Goal: Transaction & Acquisition: Purchase product/service

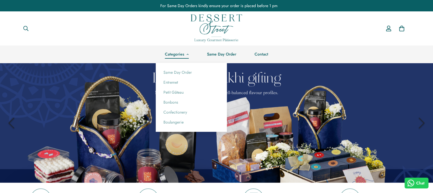
click at [184, 54] on link "Categories" at bounding box center [177, 54] width 42 height 17
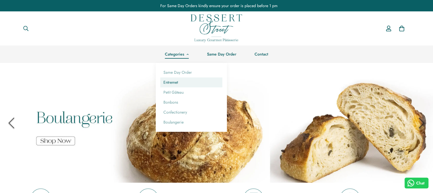
click at [167, 83] on link "Entremet" at bounding box center [191, 83] width 62 height 10
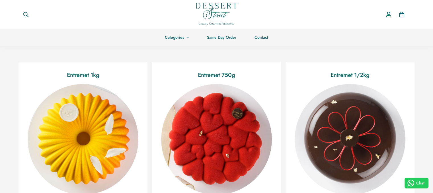
scroll to position [44, 0]
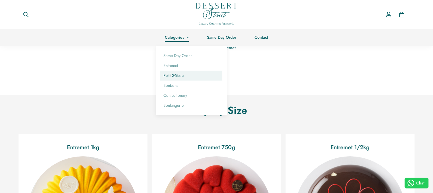
click at [172, 77] on link "Petit Gâteau" at bounding box center [191, 76] width 62 height 10
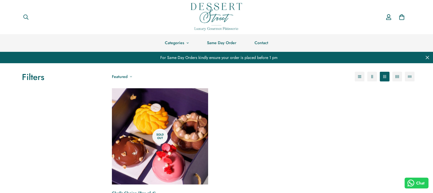
click at [230, 58] on div "For Same Day Orders kindly ensure your order is placed before 1 pm" at bounding box center [216, 57] width 425 height 11
click at [260, 59] on div "For Same Day Orders kindly ensure your order is placed before 1 pm" at bounding box center [216, 57] width 425 height 11
click at [232, 42] on link "Same Day Order" at bounding box center [222, 42] width 48 height 17
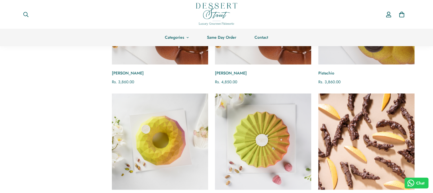
scroll to position [748, 0]
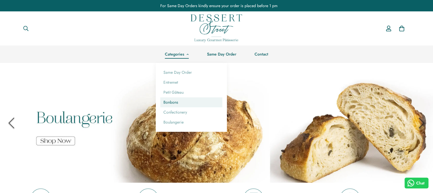
click at [164, 101] on link "Bonbons" at bounding box center [191, 102] width 62 height 10
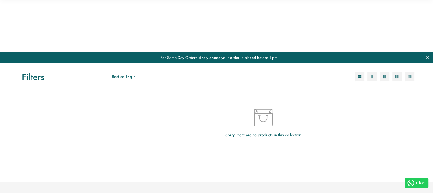
scroll to position [124, 0]
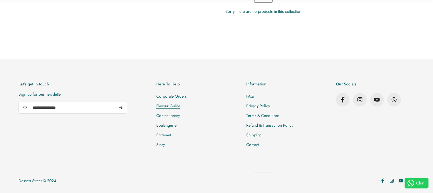
click at [180, 106] on link "Flavour Guide" at bounding box center [168, 106] width 24 height 6
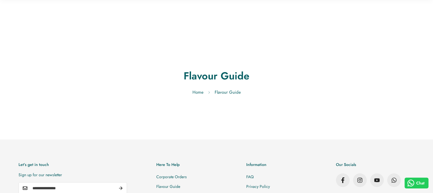
scroll to position [81, 0]
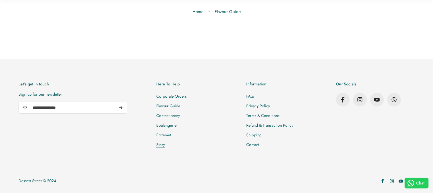
click at [165, 144] on link "Story" at bounding box center [160, 145] width 9 height 6
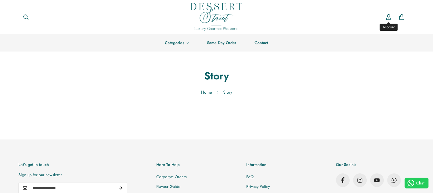
click at [388, 19] on icon "Account" at bounding box center [389, 17] width 6 height 6
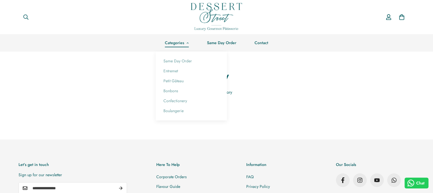
click at [187, 42] on icon at bounding box center [188, 43] width 2 height 2
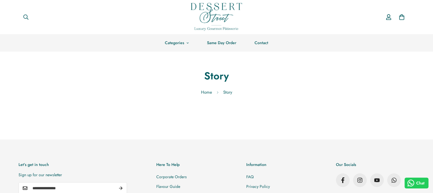
scroll to position [81, 0]
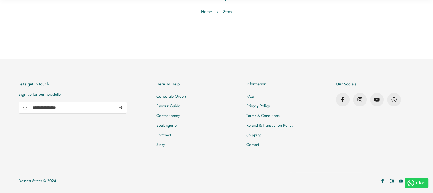
click at [254, 96] on link "FAQ" at bounding box center [250, 96] width 7 height 6
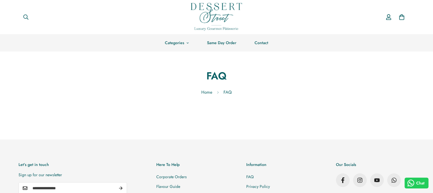
scroll to position [81, 0]
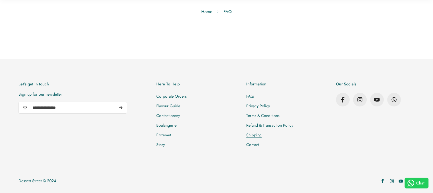
click at [262, 133] on link "Shipping" at bounding box center [254, 135] width 15 height 6
click at [187, 94] on link "Corporate Orders" at bounding box center [171, 96] width 30 height 6
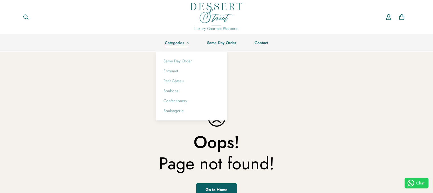
click at [184, 41] on link "Categories" at bounding box center [177, 42] width 42 height 17
click at [176, 57] on link "Same Day Order" at bounding box center [191, 61] width 62 height 10
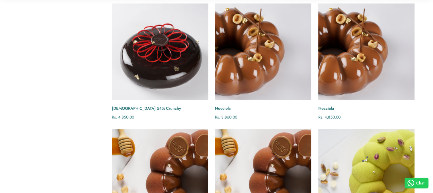
scroll to position [839, 0]
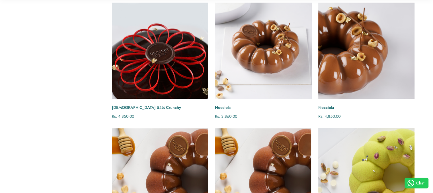
click at [274, 74] on img "Nocciola" at bounding box center [263, 51] width 106 height 106
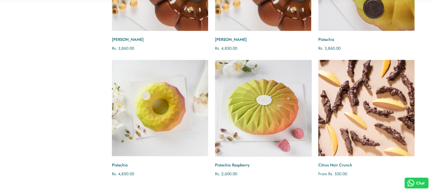
click at [225, 100] on img "Pistachio Raspberry" at bounding box center [263, 108] width 106 height 106
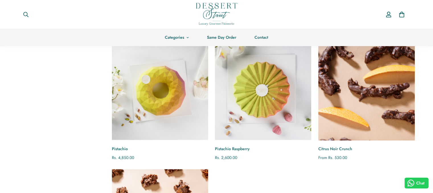
scroll to position [1048, 0]
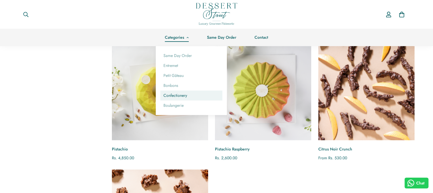
click at [174, 98] on link "Confectionery" at bounding box center [191, 96] width 62 height 10
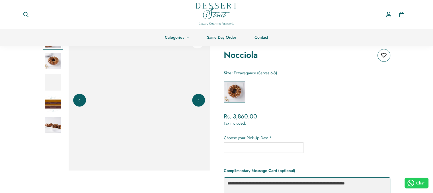
scroll to position [42, 0]
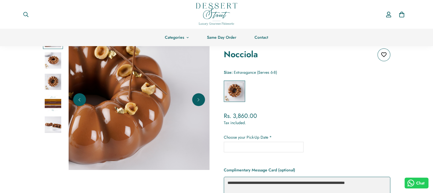
click at [50, 103] on img at bounding box center [53, 103] width 17 height 17
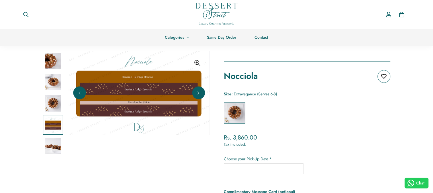
scroll to position [18, 0]
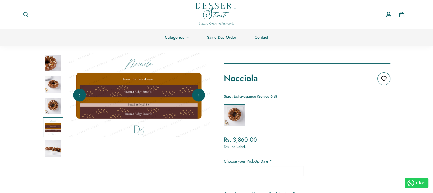
click at [58, 151] on img at bounding box center [53, 148] width 17 height 17
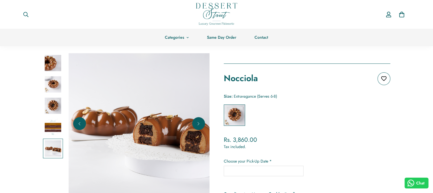
click at [52, 89] on img at bounding box center [53, 84] width 17 height 17
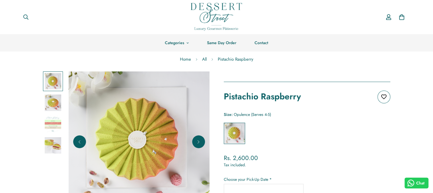
click at [48, 145] on img at bounding box center [53, 145] width 17 height 17
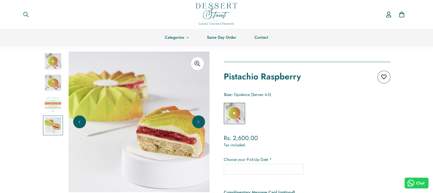
scroll to position [18, 0]
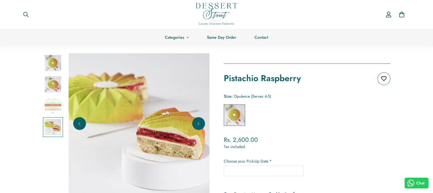
click at [46, 73] on div at bounding box center [53, 63] width 20 height 20
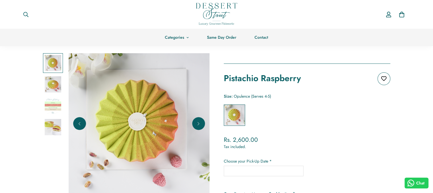
click at [52, 125] on img at bounding box center [53, 127] width 17 height 17
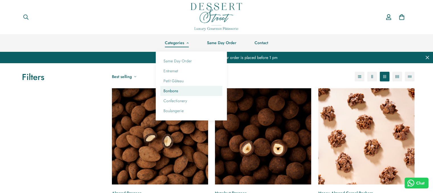
click at [172, 93] on link "Bonbons" at bounding box center [191, 91] width 62 height 10
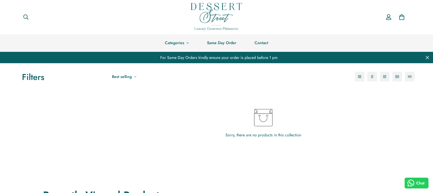
click at [172, 93] on div "Sorry, there are no products in this collection" at bounding box center [263, 124] width 303 height 84
click at [221, 45] on link "Same Day Order" at bounding box center [222, 42] width 48 height 17
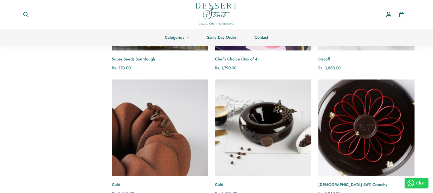
scroll to position [575, 0]
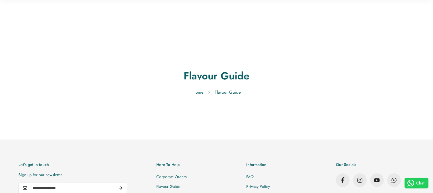
scroll to position [81, 0]
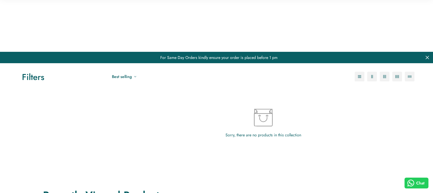
scroll to position [124, 0]
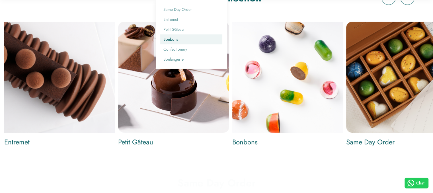
scroll to position [440, 0]
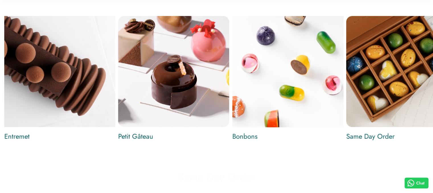
click at [310, 97] on img "Build Your Own Box" at bounding box center [288, 71] width 120 height 120
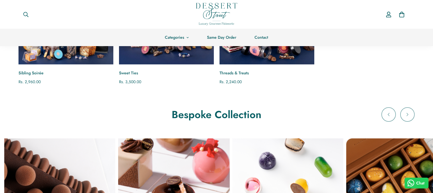
scroll to position [236, 0]
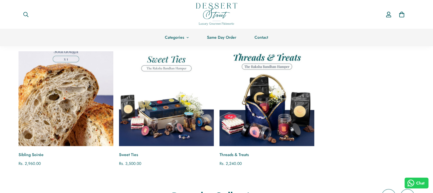
click at [62, 126] on img "Sibling Soirée" at bounding box center [66, 98] width 104 height 104
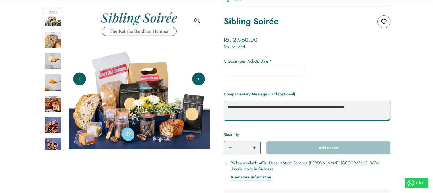
scroll to position [83, 0]
click at [50, 101] on img at bounding box center [53, 104] width 17 height 17
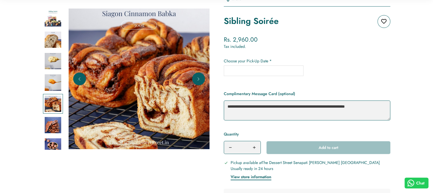
click at [48, 143] on img at bounding box center [53, 146] width 17 height 17
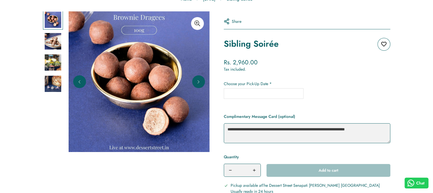
scroll to position [0, 0]
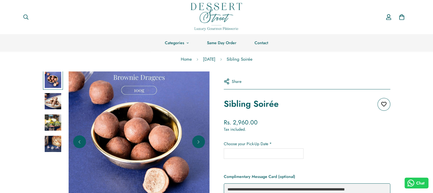
click at [54, 103] on img at bounding box center [53, 101] width 17 height 17
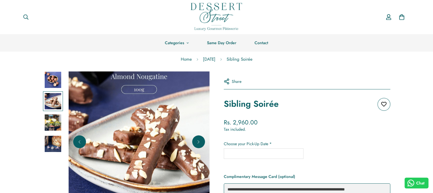
click at [50, 122] on img at bounding box center [53, 123] width 17 height 17
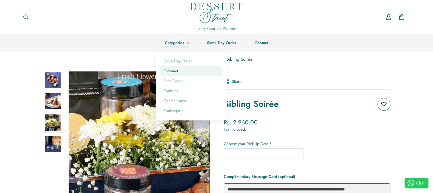
click at [171, 72] on link "Entremet" at bounding box center [191, 71] width 62 height 10
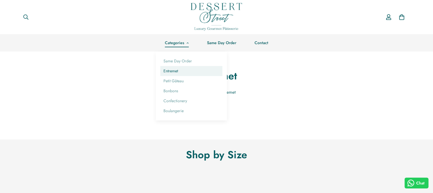
click at [174, 71] on link "Entremet" at bounding box center [191, 71] width 62 height 10
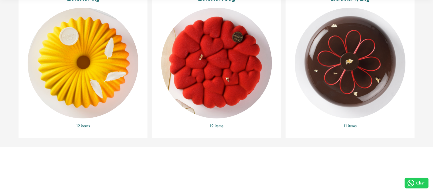
scroll to position [213, 0]
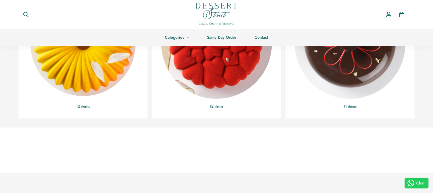
click at [87, 76] on img "Entremet 1kg" at bounding box center [83, 43] width 121 height 121
click at [80, 68] on img "Entremet 1kg" at bounding box center [83, 43] width 121 height 121
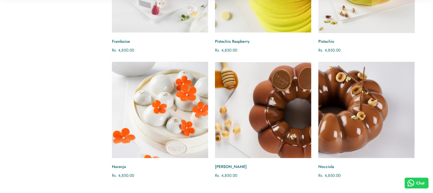
scroll to position [279, 0]
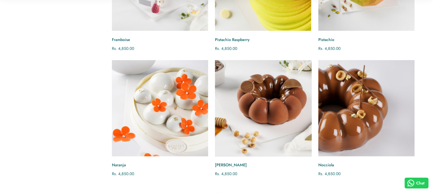
click at [282, 103] on img "Nocciola Caramel" at bounding box center [263, 108] width 106 height 106
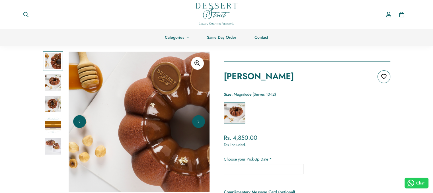
scroll to position [21, 0]
click at [56, 87] on img at bounding box center [53, 82] width 17 height 17
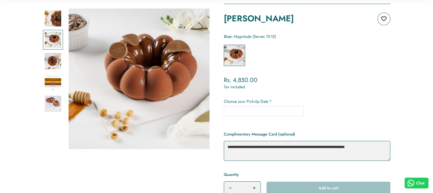
scroll to position [78, 0]
click at [263, 111] on input "text" at bounding box center [264, 111] width 80 height 11
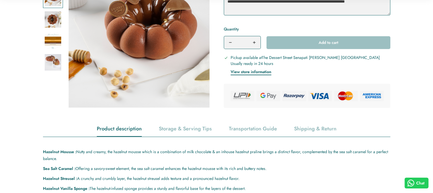
scroll to position [351, 0]
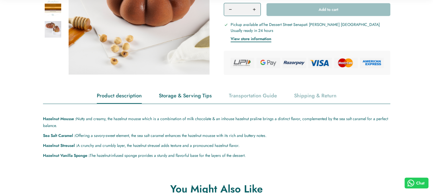
click at [172, 93] on div "Storage & Serving Tips" at bounding box center [185, 96] width 53 height 15
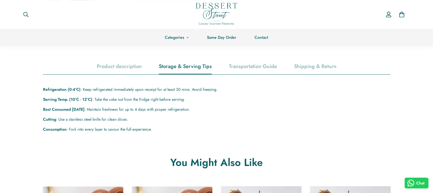
scroll to position [274, 0]
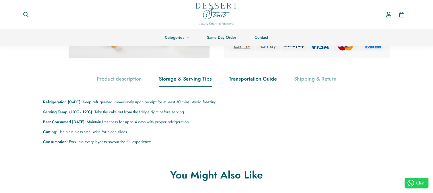
click at [254, 78] on div "Transportation Guide" at bounding box center [253, 79] width 48 height 15
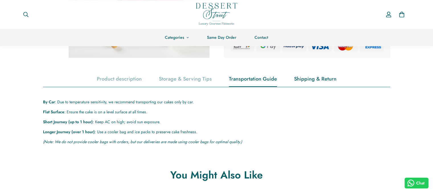
click at [330, 77] on div "Shipping & Return" at bounding box center [315, 79] width 42 height 15
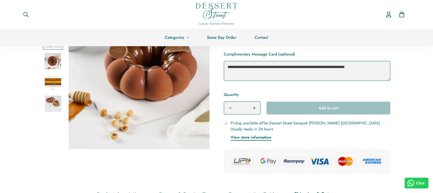
scroll to position [157, 0]
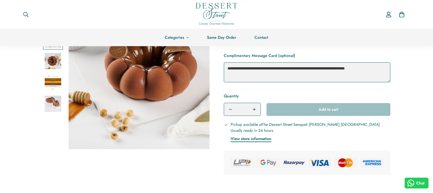
click at [255, 108] on icon "Increase quantity of Nocciola Caramel by one" at bounding box center [254, 109] width 3 height 3
click at [232, 109] on button "Decrease quantity of Nocciola Caramel by one" at bounding box center [230, 109] width 13 height 13
type input "*"
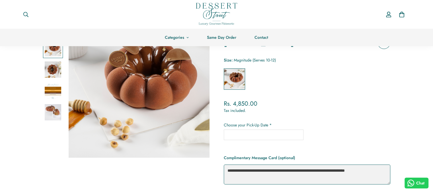
scroll to position [54, 0]
click at [258, 134] on input "text" at bounding box center [264, 135] width 80 height 11
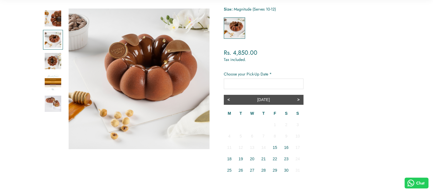
scroll to position [106, 0]
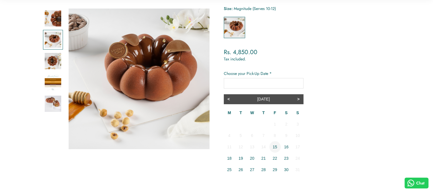
click at [278, 144] on td "15" at bounding box center [275, 146] width 11 height 11
type input "**********"
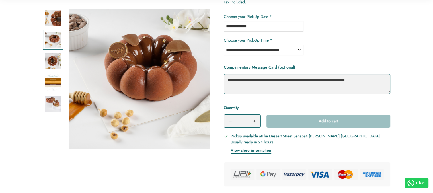
scroll to position [166, 0]
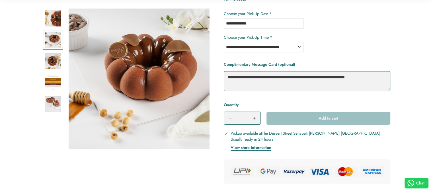
click at [242, 48] on select "**********" at bounding box center [264, 47] width 80 height 11
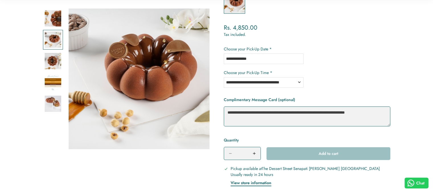
scroll to position [131, 0]
click at [266, 80] on select "**********" at bounding box center [264, 82] width 80 height 11
select select "**********"
click at [224, 77] on select "**********" at bounding box center [264, 82] width 80 height 11
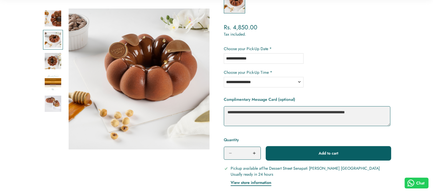
click at [301, 151] on button "Add to cart" at bounding box center [329, 153] width 124 height 13
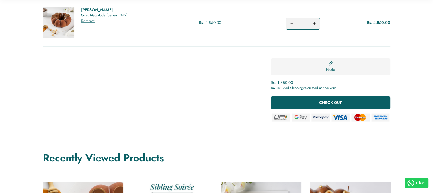
scroll to position [158, 0]
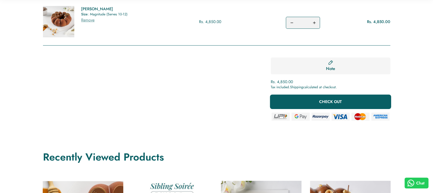
click at [332, 105] on span "CHECK OUT" at bounding box center [330, 102] width 23 height 6
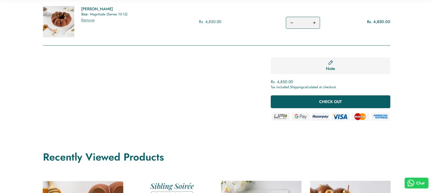
click at [98, 17] on li "Size : Magnitude (Serves 10-12)" at bounding box center [104, 14] width 46 height 5
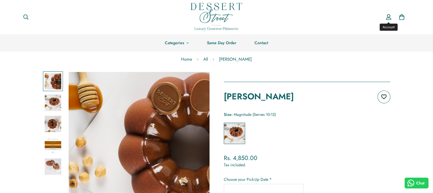
click at [390, 15] on icon "Account" at bounding box center [389, 17] width 6 height 6
click at [402, 17] on icon "0" at bounding box center [402, 17] width 6 height 6
click at [214, 44] on link "Same Day Order" at bounding box center [222, 42] width 48 height 17
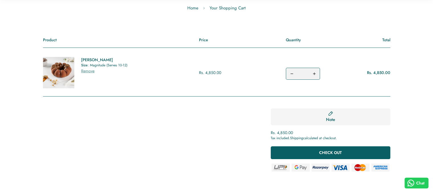
scroll to position [107, 0]
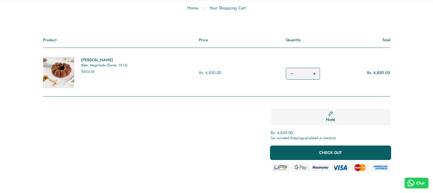
click at [340, 156] on span "CHECK OUT" at bounding box center [330, 153] width 23 height 6
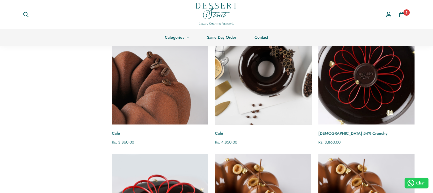
scroll to position [682, 0]
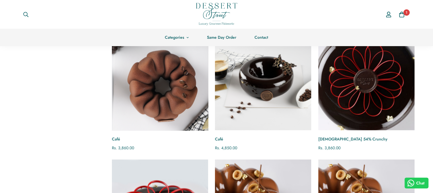
click at [178, 70] on img "Café" at bounding box center [160, 82] width 106 height 106
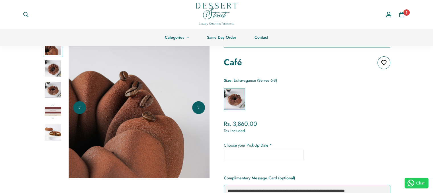
scroll to position [23, 0]
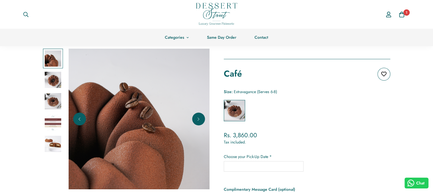
click at [54, 72] on img at bounding box center [53, 80] width 17 height 17
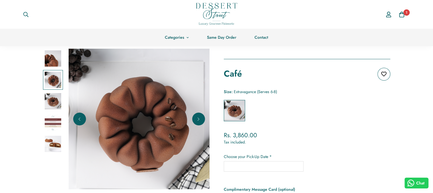
click at [54, 93] on div at bounding box center [53, 101] width 20 height 20
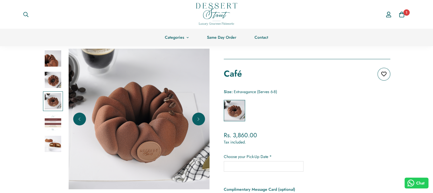
click at [56, 120] on img at bounding box center [53, 123] width 17 height 17
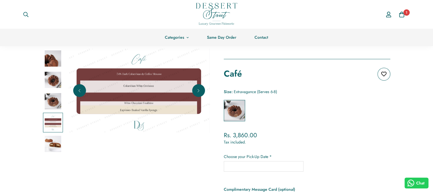
click at [58, 146] on img at bounding box center [53, 144] width 17 height 17
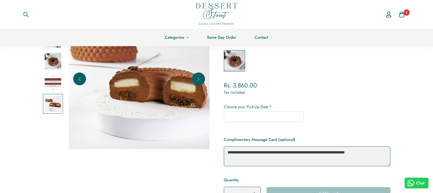
scroll to position [0, 0]
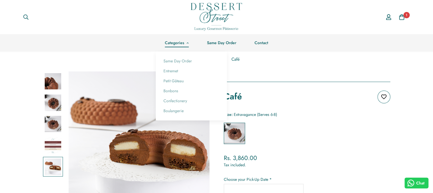
click at [179, 45] on link "Categories" at bounding box center [177, 42] width 42 height 17
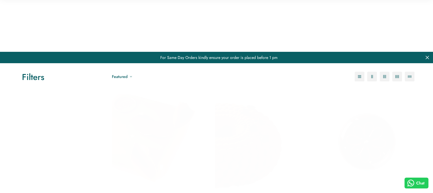
scroll to position [682, 0]
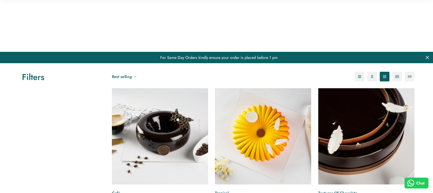
scroll to position [279, 0]
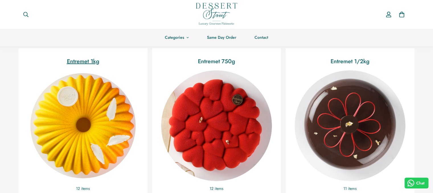
scroll to position [130, 0]
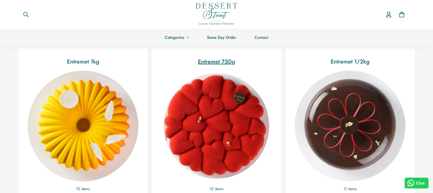
click at [248, 161] on img "Entremet 750g" at bounding box center [216, 126] width 121 height 121
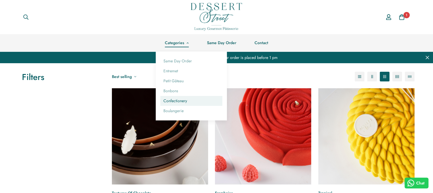
click at [172, 103] on link "Confectionery" at bounding box center [191, 101] width 62 height 10
